Goal: Information Seeking & Learning: Learn about a topic

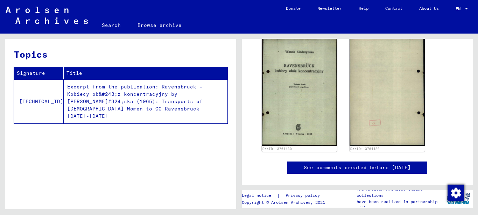
scroll to position [359, 0]
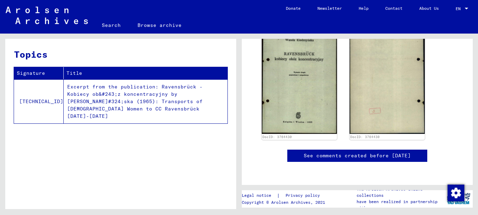
click at [159, 91] on td "Excerpt from the publication: Ravensbrück - Kobiecy ob&#243;z koncentracyjny by…" at bounding box center [146, 101] width 164 height 44
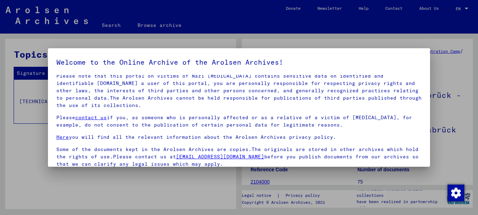
scroll to position [56, 0]
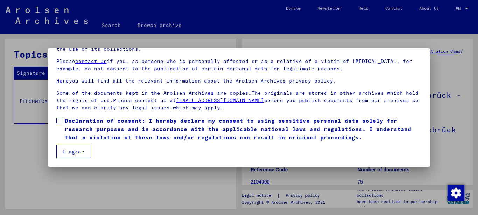
click at [58, 119] on span at bounding box center [59, 121] width 6 height 6
click at [70, 147] on button "I agree" at bounding box center [73, 151] width 34 height 13
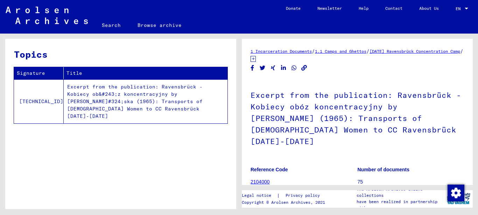
click at [157, 96] on td "Excerpt from the publication: Ravensbrück - Kobiecy ob&#243;z koncentracyjny by…" at bounding box center [146, 101] width 164 height 44
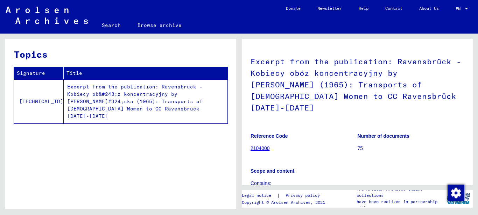
scroll to position [147, 0]
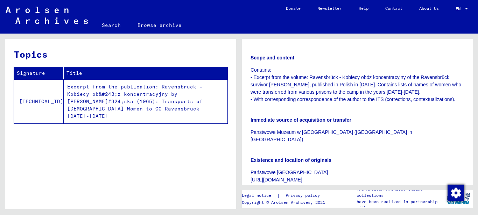
click at [120, 90] on td "Excerpt from the publication: Ravensbrück - Kobiecy ob&#243;z koncentracyjny by…" at bounding box center [146, 101] width 164 height 44
click at [120, 89] on td "Excerpt from the publication: Ravensbrück - Kobiecy ob&#243;z koncentracyjny by…" at bounding box center [146, 101] width 164 height 44
click at [118, 114] on td "Excerpt from the publication: Ravensbrück - Kobiecy ob&#243;z koncentracyjny by…" at bounding box center [146, 101] width 164 height 44
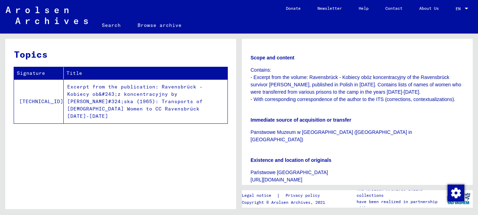
click at [118, 128] on div "Topics Signature Title [TECHNICAL_ID] Excerpt from the publication: Ravensbrück…" at bounding box center [120, 127] width 231 height 176
click at [112, 91] on td "Excerpt from the publication: Ravensbrück - Kobiecy ob&#243;z koncentracyjny by…" at bounding box center [146, 101] width 164 height 44
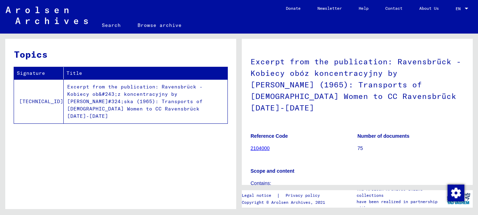
scroll to position [0, 0]
